Goal: Information Seeking & Learning: Learn about a topic

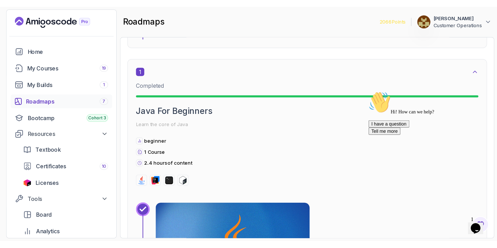
scroll to position [178, 0]
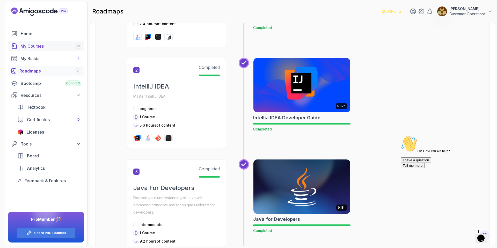
click at [55, 47] on div "My Courses 19" at bounding box center [50, 46] width 61 height 6
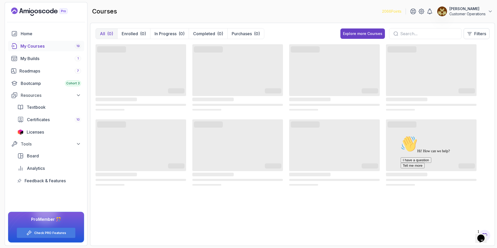
click at [372, 136] on icon "Chat attention grabber" at bounding box center [401, 136] width 0 height 0
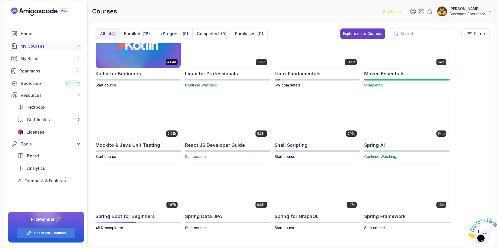
scroll to position [547, 0]
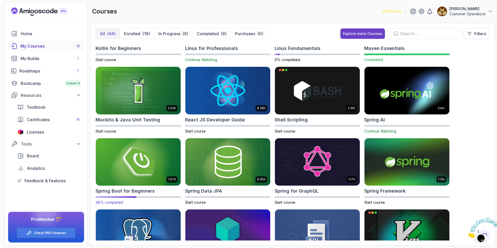
click at [129, 161] on img at bounding box center [138, 162] width 89 height 50
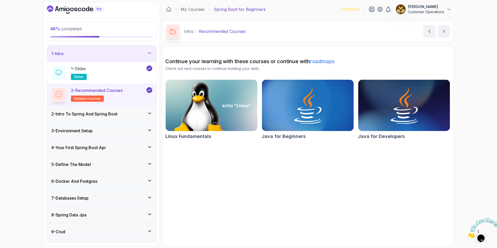
click at [138, 54] on div "1 - Intro" at bounding box center [101, 53] width 101 height 6
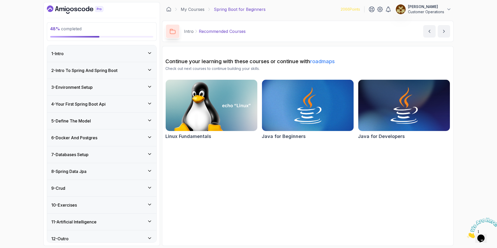
click at [108, 115] on div "5 - Define The Model" at bounding box center [101, 121] width 109 height 17
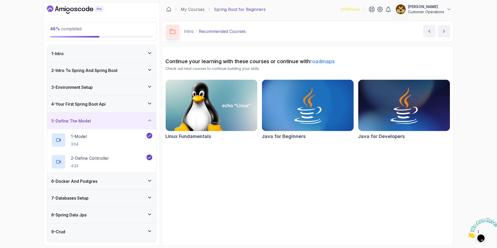
click at [102, 119] on div "5 - Define The Model" at bounding box center [101, 121] width 101 height 6
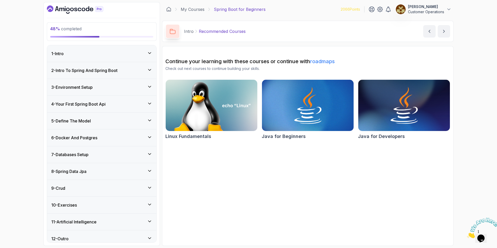
click at [102, 143] on div "6 - Docker And Postgres" at bounding box center [101, 137] width 109 height 17
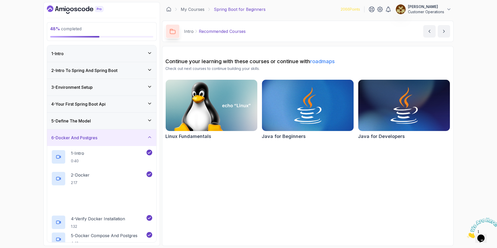
click at [101, 142] on div "6 - Docker And Postgres" at bounding box center [101, 137] width 109 height 17
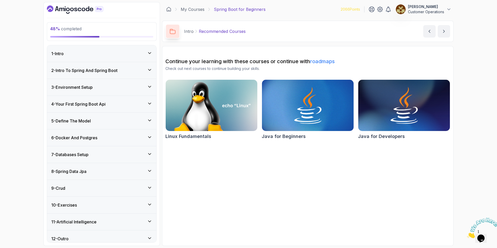
scroll to position [5, 0]
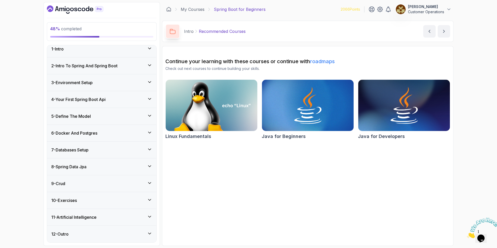
click at [98, 149] on div "7 - Databases Setup" at bounding box center [101, 150] width 101 height 6
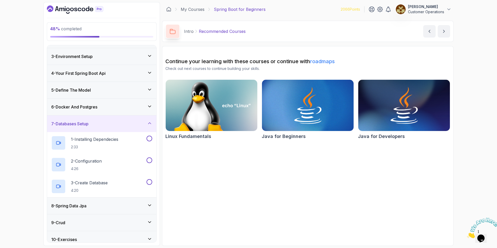
scroll to position [34, 0]
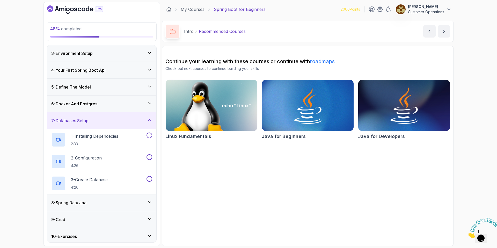
click at [92, 101] on h3 "6 - Docker And Postgres" at bounding box center [74, 104] width 46 height 6
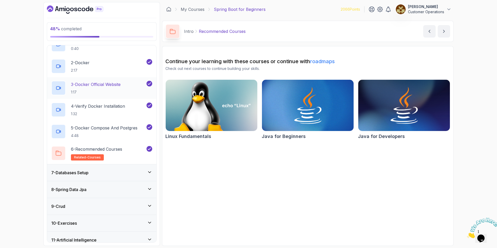
scroll to position [91, 0]
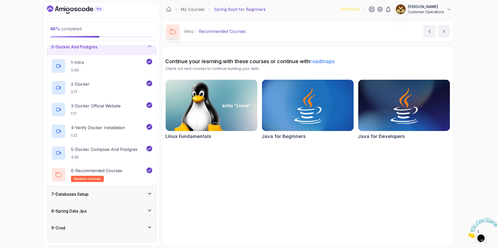
click at [90, 50] on h3 "6 - Docker And Postgres" at bounding box center [74, 47] width 46 height 6
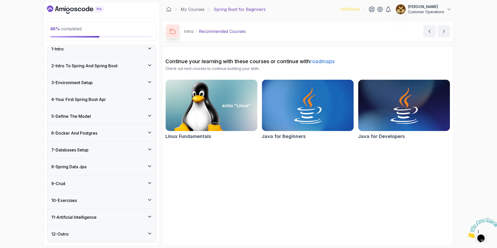
scroll to position [5, 0]
click at [87, 150] on h3 "7 - Databases Setup" at bounding box center [69, 150] width 37 height 6
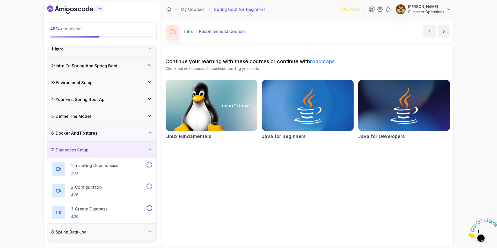
click at [93, 133] on h3 "6 - Docker And Postgres" at bounding box center [74, 133] width 46 height 6
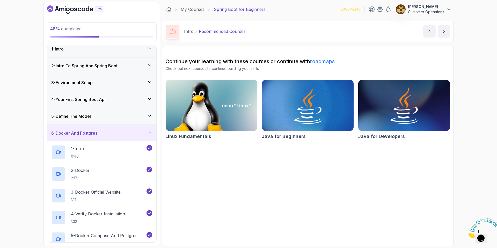
click at [97, 136] on h3 "6 - Docker And Postgres" at bounding box center [74, 133] width 46 height 6
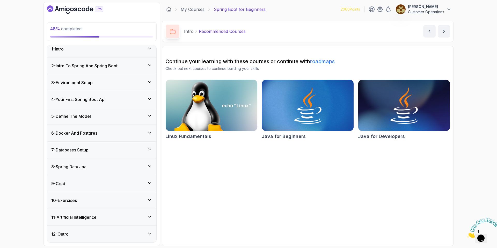
click at [328, 162] on section "Continue your learning with these courses or continue with roadmaps Check out n…" at bounding box center [307, 146] width 291 height 200
click at [64, 135] on h3 "6 - Docker And Postgres" at bounding box center [74, 133] width 46 height 6
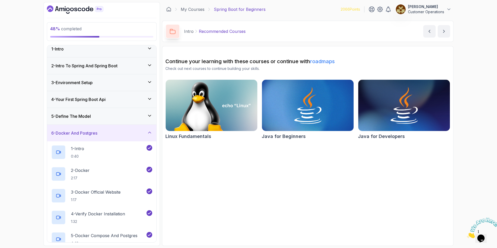
click at [64, 135] on h3 "6 - Docker And Postgres" at bounding box center [74, 133] width 46 height 6
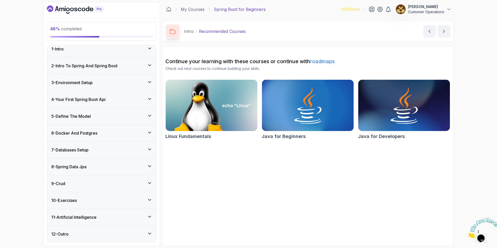
click at [82, 151] on h3 "7 - Databases Setup" at bounding box center [69, 150] width 37 height 6
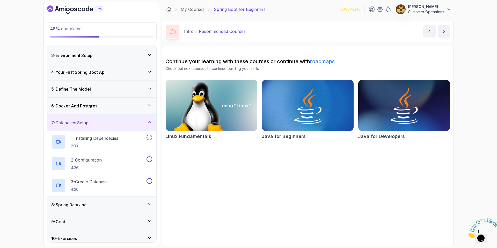
scroll to position [54, 0]
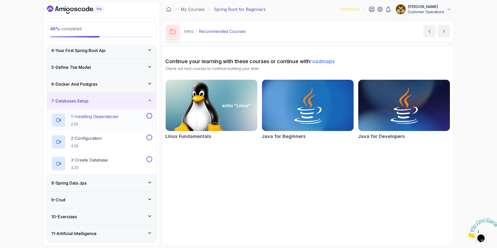
click at [122, 121] on div "1 - Installing Dependecies 2:33" at bounding box center [98, 120] width 94 height 14
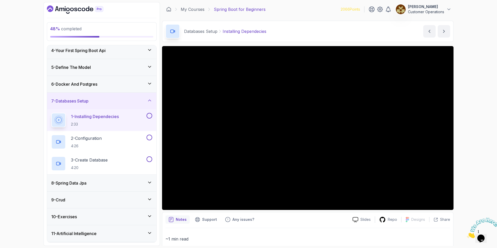
click at [84, 83] on h3 "6 - Docker And Postgres" at bounding box center [74, 84] width 46 height 6
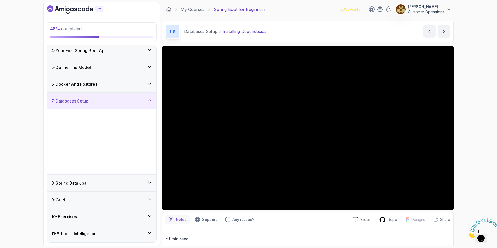
click at [84, 83] on h3 "6 - Docker And Postgres" at bounding box center [74, 84] width 46 height 6
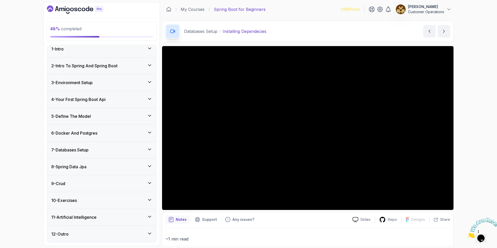
click at [106, 140] on div "6 - Docker And Postgres" at bounding box center [101, 133] width 109 height 17
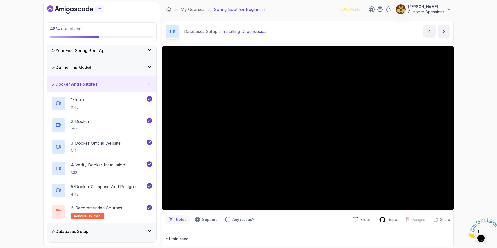
click at [76, 84] on h3 "6 - Docker And Postgres" at bounding box center [74, 84] width 46 height 6
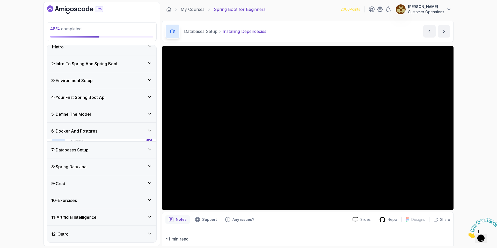
scroll to position [5, 0]
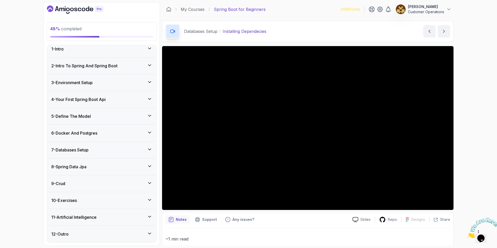
click at [106, 150] on div "7 - Databases Setup" at bounding box center [101, 150] width 101 height 6
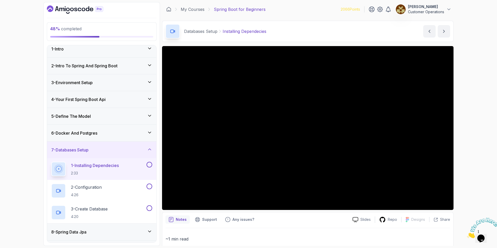
click at [112, 132] on div "6 - Docker And Postgres" at bounding box center [101, 133] width 101 height 6
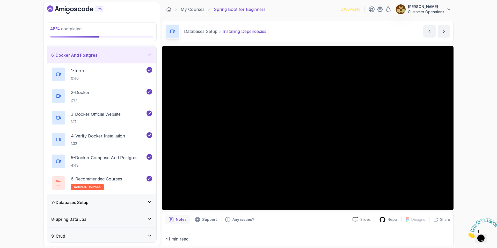
scroll to position [92, 0]
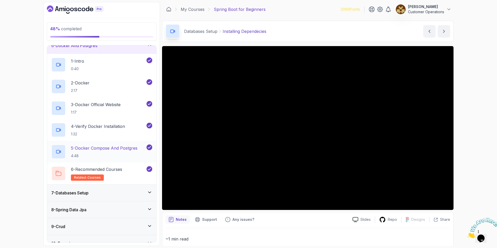
click at [113, 152] on h2 "5 - Docker Compose And Postgres 4:48" at bounding box center [104, 151] width 67 height 13
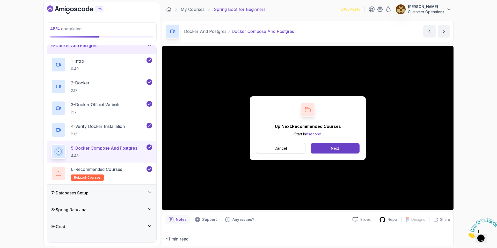
click at [102, 51] on div "6 - Docker And Postgres" at bounding box center [101, 45] width 109 height 17
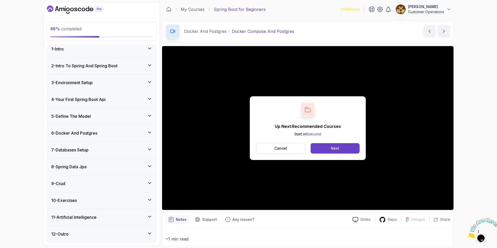
scroll to position [5, 0]
click at [103, 149] on div "7 - Databases Setup" at bounding box center [101, 150] width 101 height 6
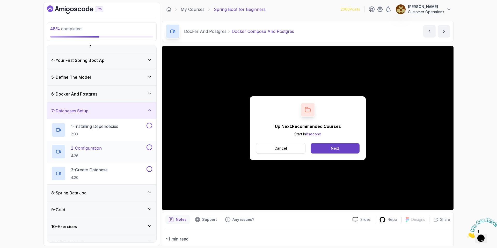
scroll to position [49, 0]
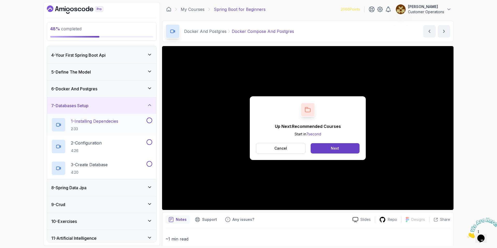
click at [114, 116] on div "1 - Installing Dependecies 2:33" at bounding box center [101, 125] width 109 height 22
click at [108, 119] on p "1 - Installing Dependecies" at bounding box center [94, 121] width 47 height 6
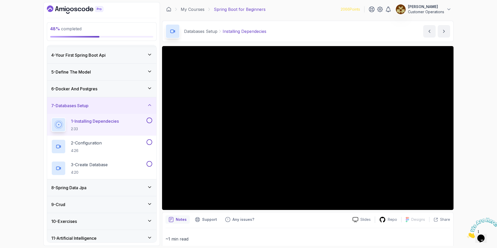
click at [111, 101] on div "7 - Databases Setup" at bounding box center [101, 105] width 109 height 17
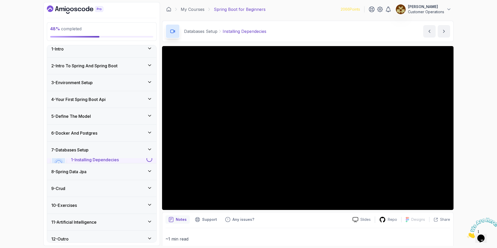
scroll to position [5, 0]
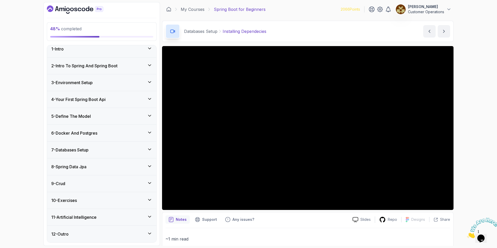
click at [107, 128] on div "6 - Docker And Postgres" at bounding box center [101, 133] width 109 height 17
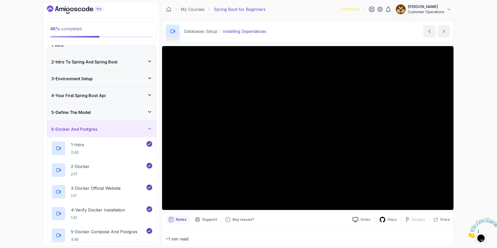
scroll to position [0, 0]
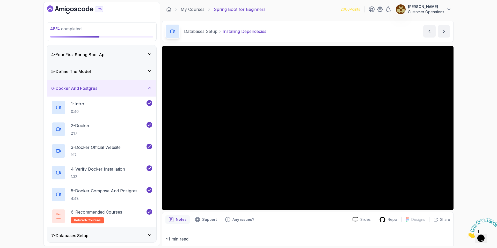
click at [109, 86] on div "6 - Docker And Postgres" at bounding box center [101, 88] width 101 height 6
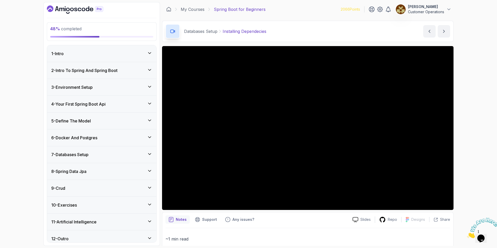
scroll to position [5, 0]
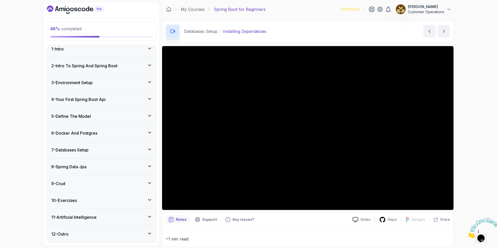
click at [108, 149] on div "7 - Databases Setup" at bounding box center [101, 150] width 101 height 6
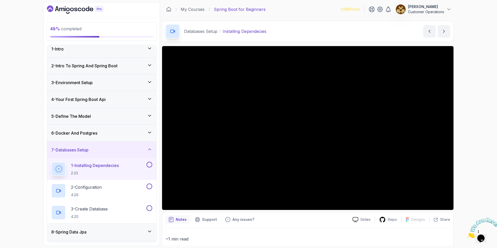
click at [108, 149] on div "7 - Databases Setup" at bounding box center [101, 150] width 101 height 6
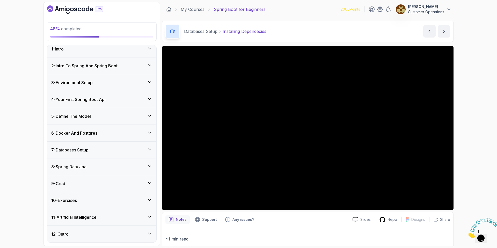
click at [108, 149] on div "7 - Databases Setup" at bounding box center [101, 150] width 101 height 6
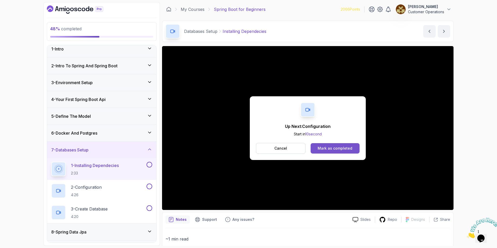
click at [344, 146] on div "Mark as completed" at bounding box center [335, 148] width 35 height 5
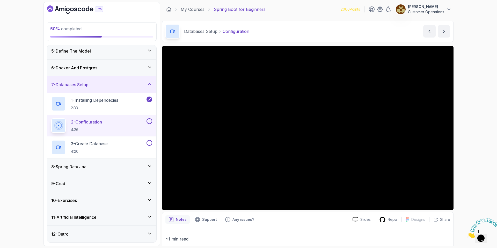
scroll to position [38, 0]
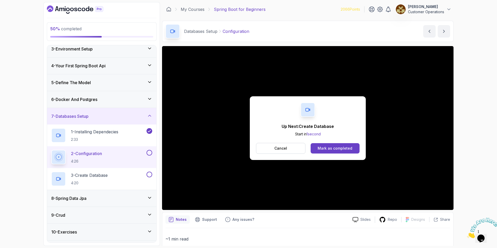
scroll to position [70, 0]
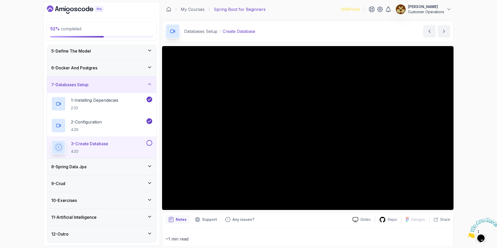
click at [273, 175] on p "~1 min read" at bounding box center [307, 238] width 285 height 7
click at [159, 175] on div "52 % completed 1 - Intro 2 - Intro To Spring And Spring Boot 3 - Environment Se…" at bounding box center [101, 124] width 116 height 244
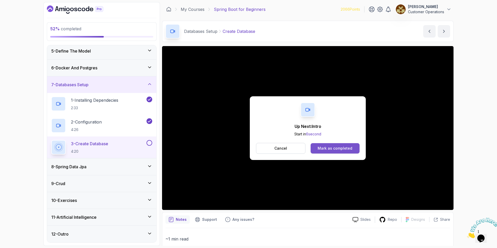
click at [333, 151] on button "Mark as completed" at bounding box center [335, 148] width 49 height 10
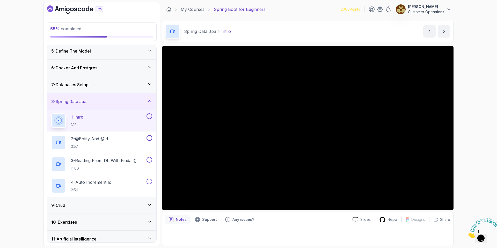
scroll to position [70, 0]
click at [96, 86] on div "7 - Databases Setup" at bounding box center [101, 85] width 101 height 6
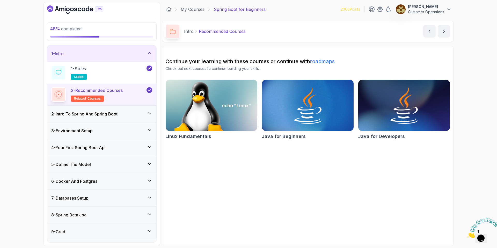
click at [75, 12] on icon "Dashboard" at bounding box center [75, 9] width 56 height 8
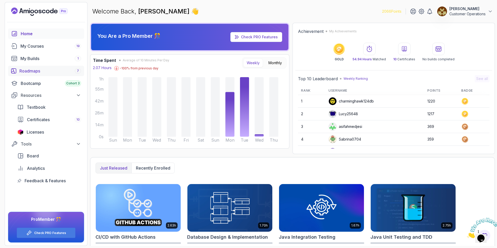
click at [26, 71] on div "Roadmaps 7" at bounding box center [50, 71] width 62 height 6
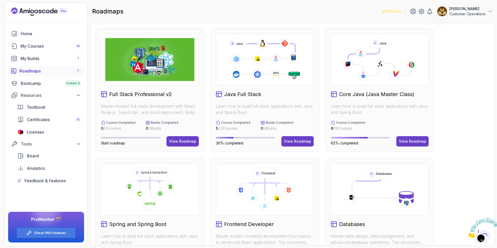
scroll to position [47, 0]
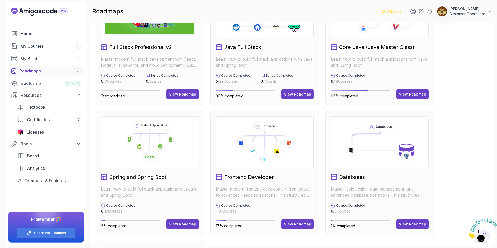
click at [142, 156] on icon at bounding box center [149, 142] width 89 height 43
click at [182, 219] on button "View Roadmap" at bounding box center [182, 224] width 32 height 10
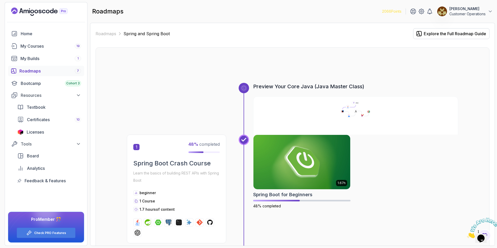
click at [171, 5] on div "roadmaps 2066 Points Sam Davies Customer Operations" at bounding box center [292, 11] width 405 height 19
